Goal: Find specific page/section: Find specific page/section

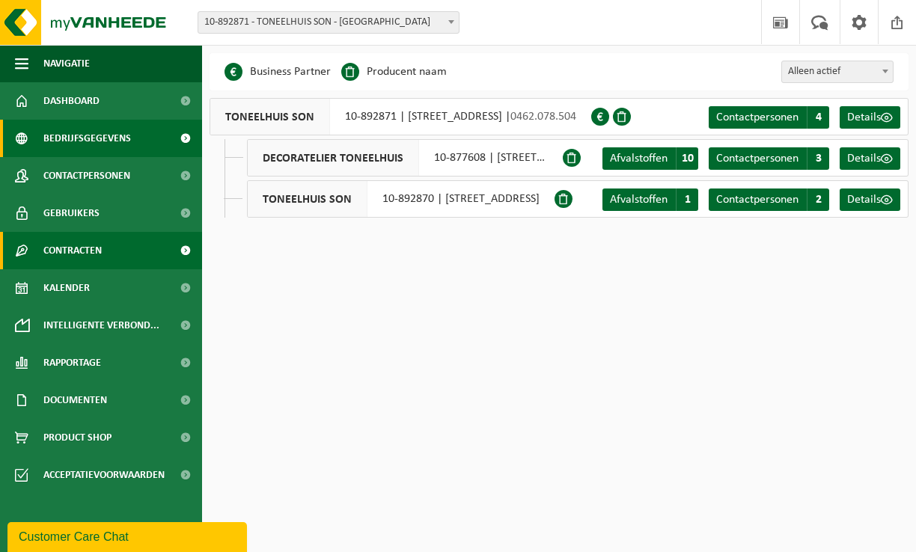
click at [165, 253] on link "Contracten" at bounding box center [101, 250] width 202 height 37
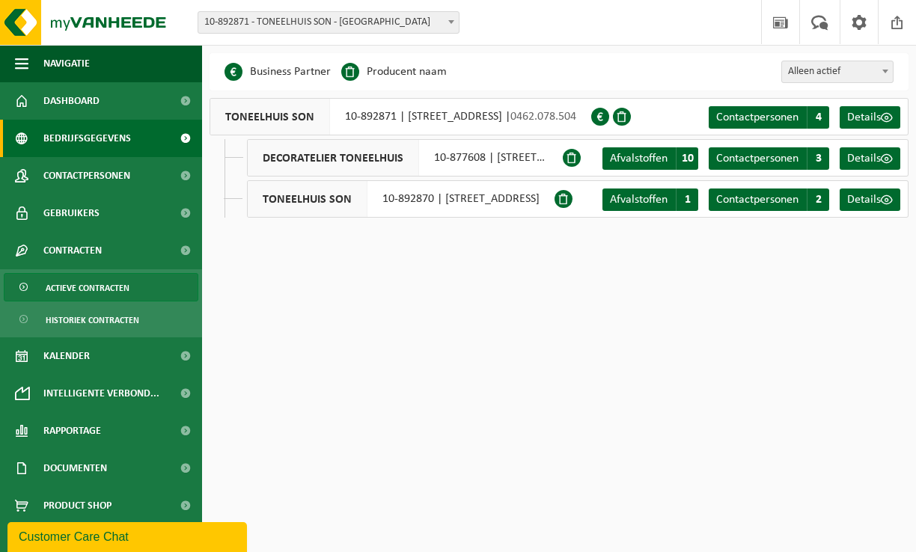
click at [116, 289] on span "Actieve contracten" at bounding box center [88, 288] width 84 height 28
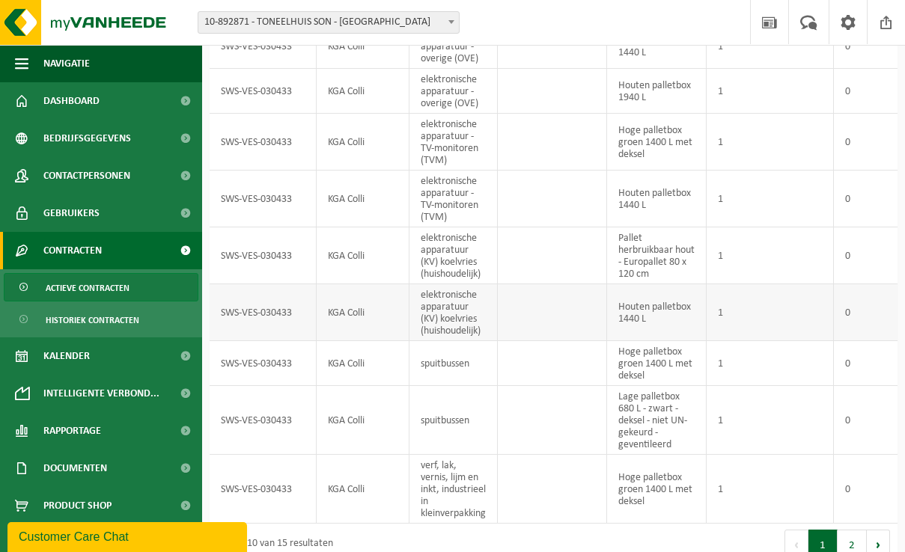
scroll to position [219, 0]
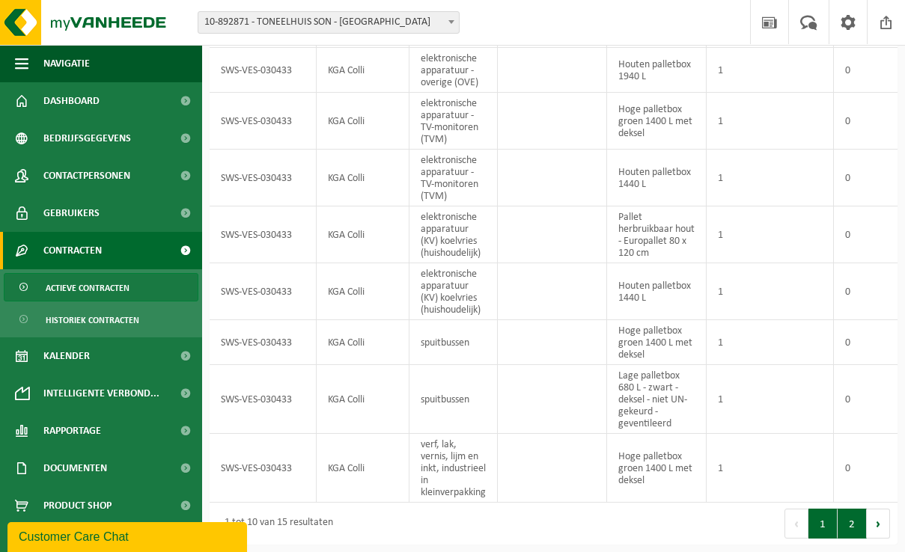
click at [857, 529] on button "2" at bounding box center [852, 524] width 29 height 30
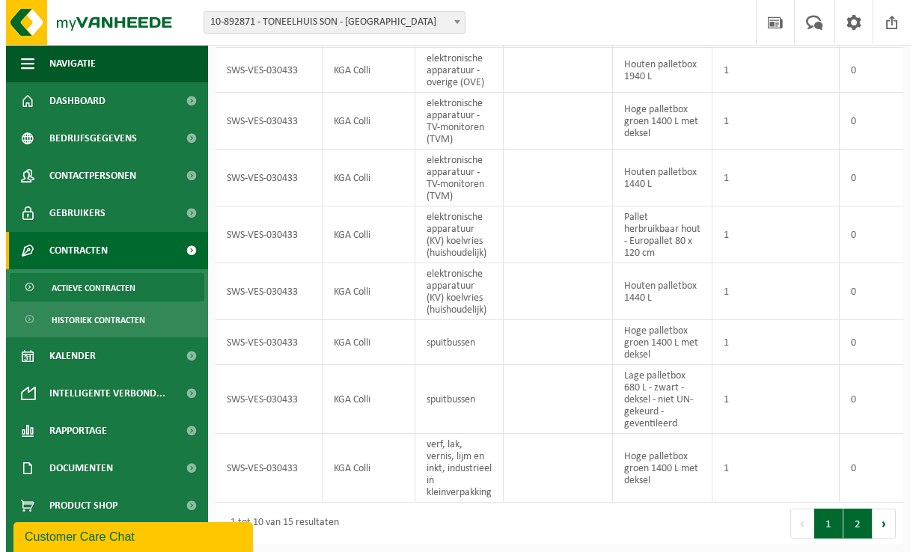
scroll to position [0, 0]
